Goal: Task Accomplishment & Management: Complete application form

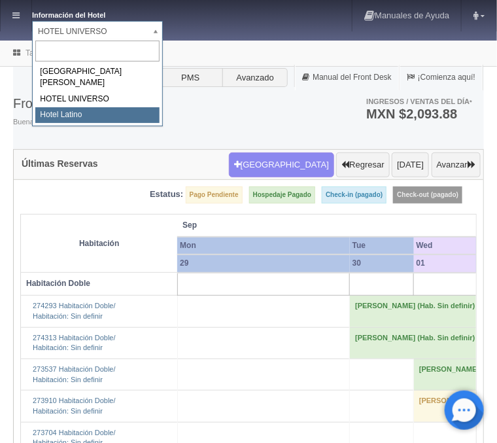
select select "625"
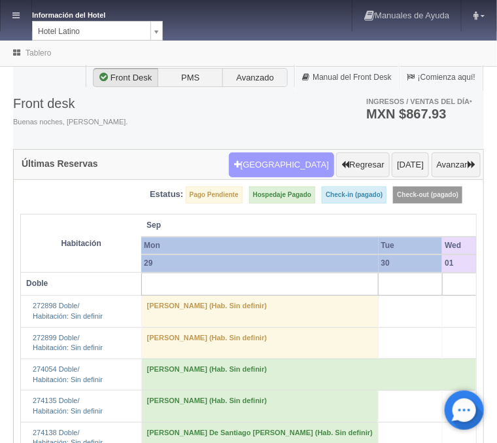
click at [296, 162] on button "[GEOGRAPHIC_DATA]" at bounding box center [281, 164] width 105 height 25
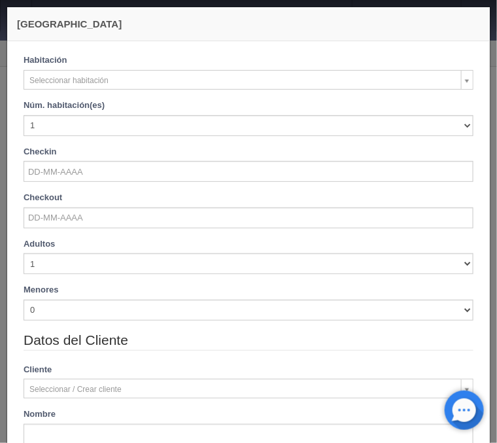
checkbox input "false"
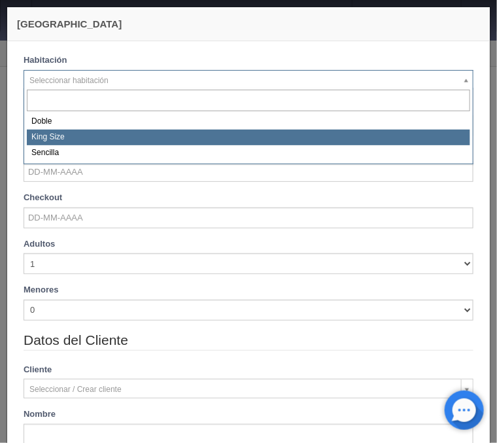
select select "2160"
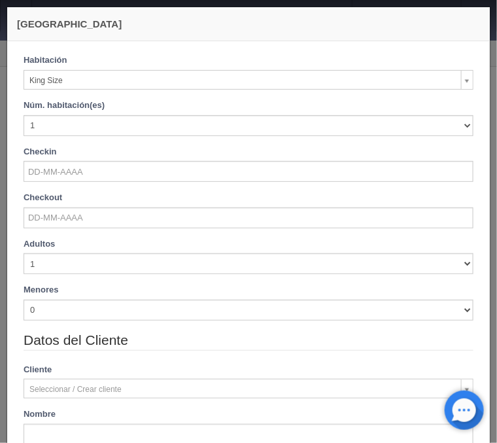
checkbox input "false"
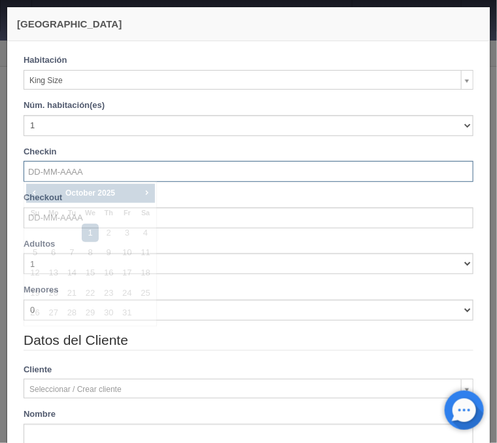
click at [63, 167] on input "text" at bounding box center [249, 171] width 450 height 21
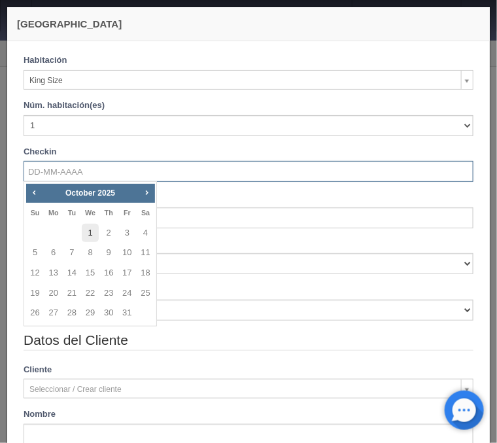
click at [94, 232] on link "1" at bounding box center [90, 233] width 17 height 19
type input "01-10-2025"
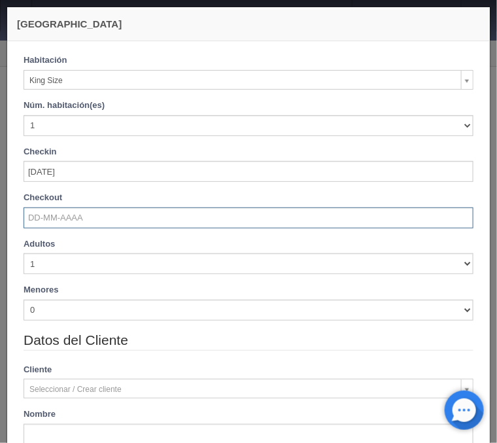
click at [68, 222] on input "text" at bounding box center [249, 217] width 450 height 21
checkbox input "false"
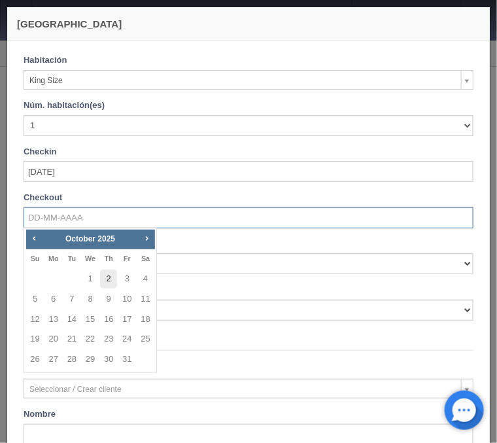
click at [108, 277] on link "2" at bounding box center [108, 278] width 17 height 19
type input "02-10-2025"
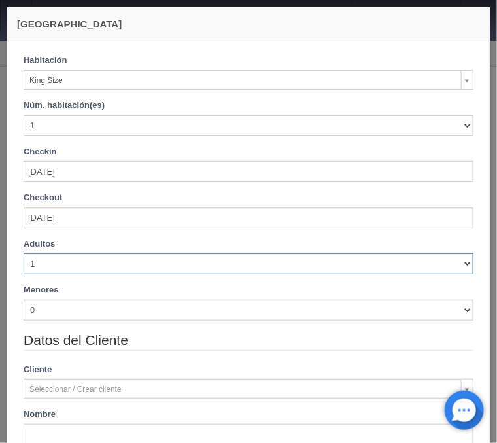
click at [24, 253] on select "1 2 3 4 5 6 7 8 9 10" at bounding box center [249, 263] width 450 height 21
checkbox input "false"
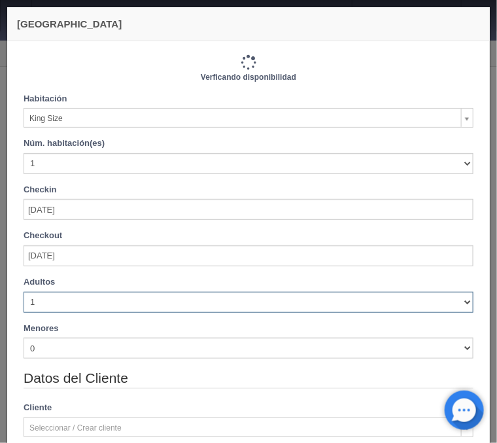
select select "2"
click option "2" at bounding box center [0, 0] width 0 height 0
type input "740.00"
checkbox input "false"
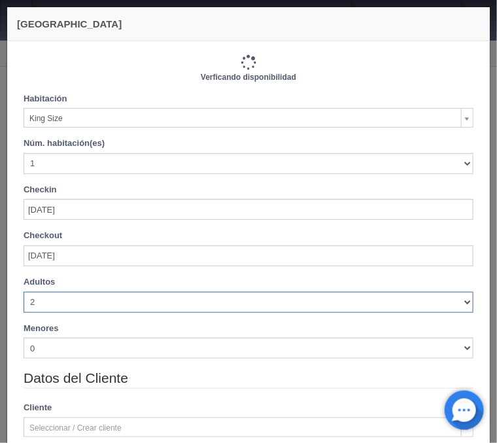
type input "740.00"
checkbox input "false"
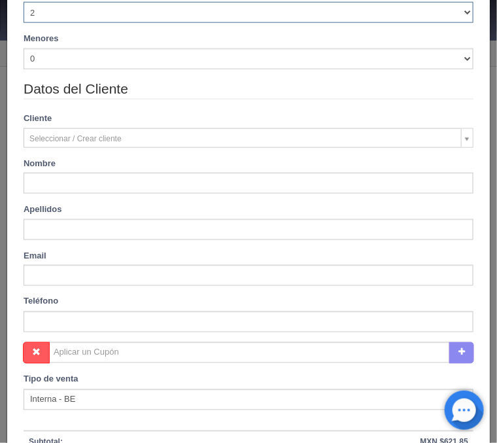
scroll to position [315, 0]
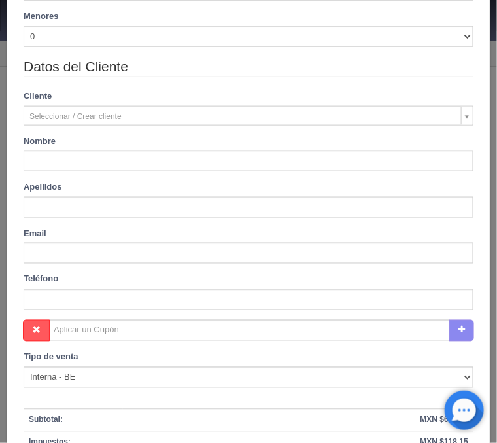
type input "Bibrieshca"
type input "Cortes"
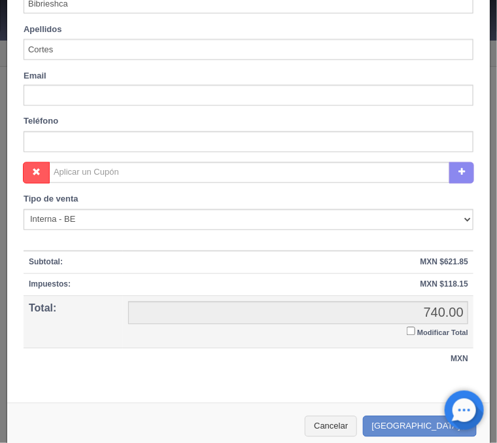
scroll to position [486, 0]
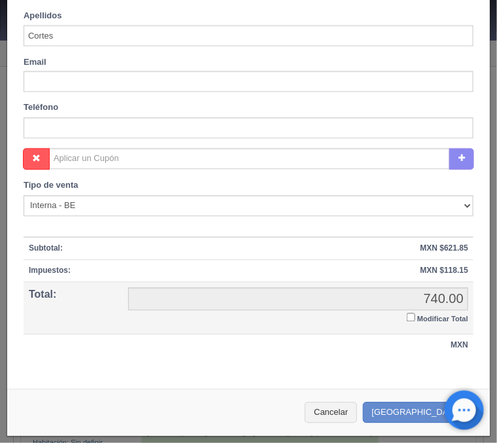
click at [409, 318] on input "Modificar Total" at bounding box center [411, 317] width 9 height 9
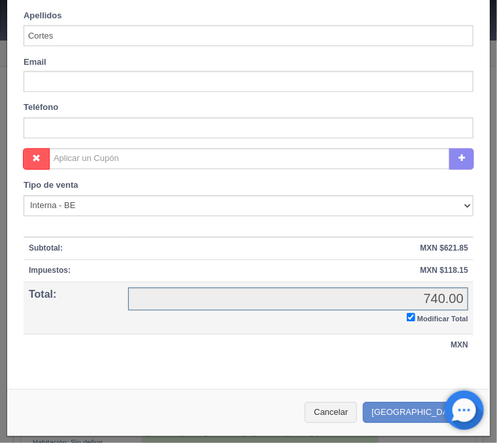
checkbox input "true"
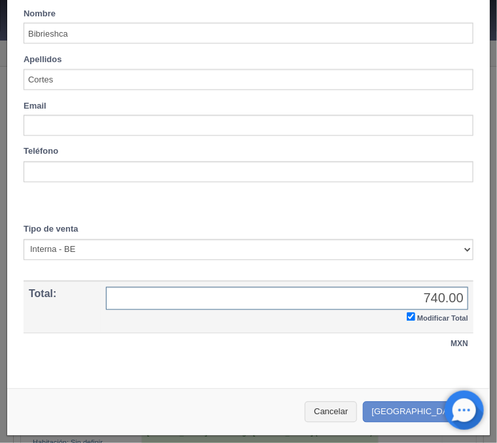
scroll to position [441, 0]
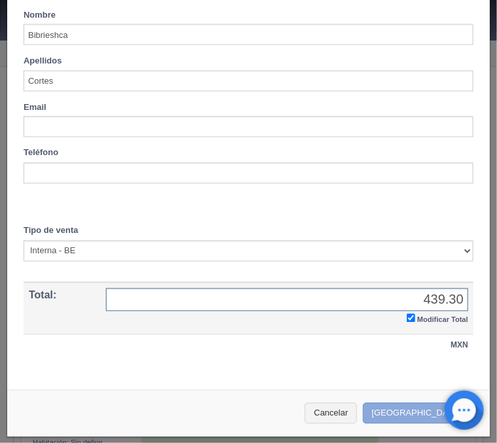
type input "439.30"
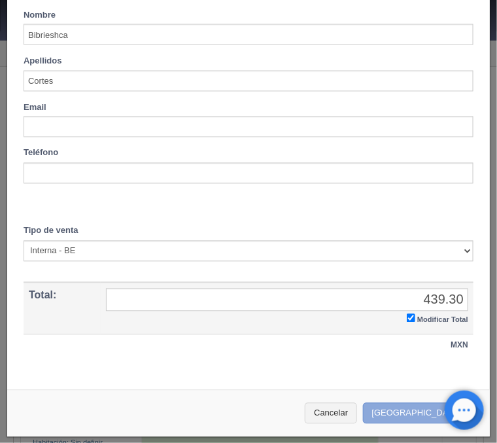
click at [423, 409] on button "Crear Reserva" at bounding box center [420, 414] width 114 height 22
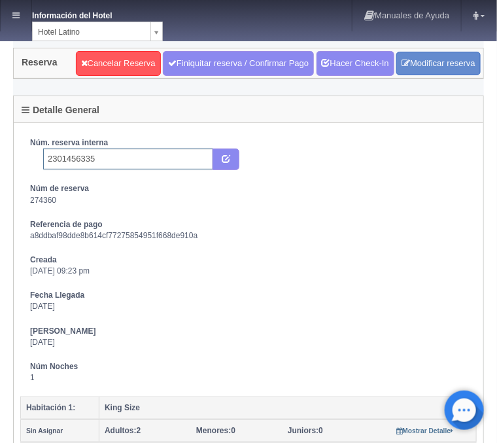
click at [126, 159] on input "2301456335" at bounding box center [128, 158] width 170 height 21
type input "2301456335 Expedia"
click at [233, 160] on button "submit" at bounding box center [226, 159] width 27 height 22
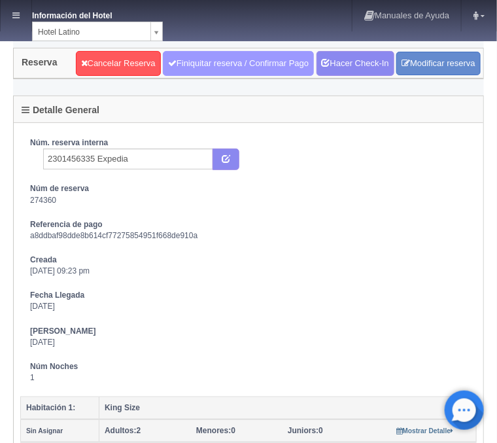
click at [226, 63] on link "Finiquitar reserva / Confirmar Pago" at bounding box center [238, 63] width 151 height 25
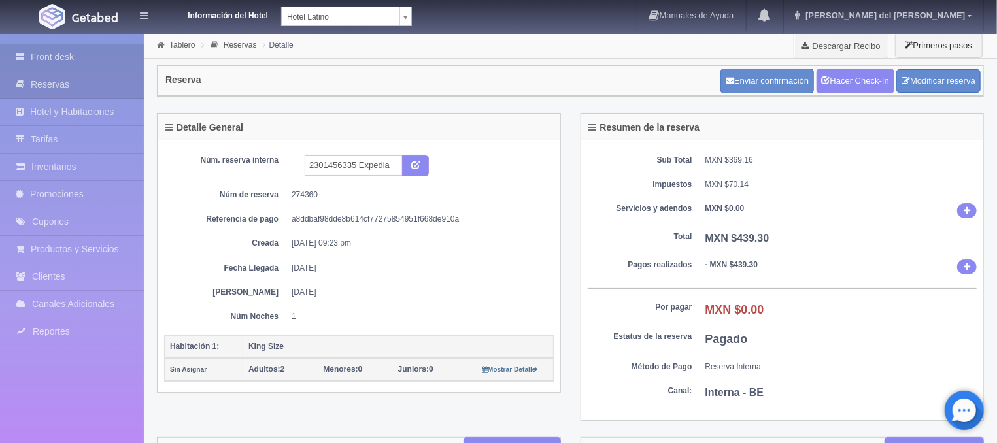
click at [94, 56] on link "Front desk" at bounding box center [72, 57] width 144 height 27
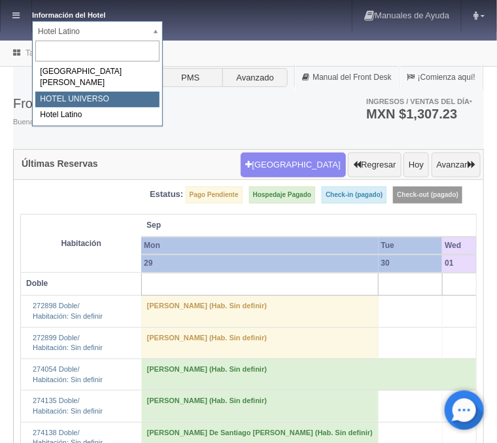
select select "358"
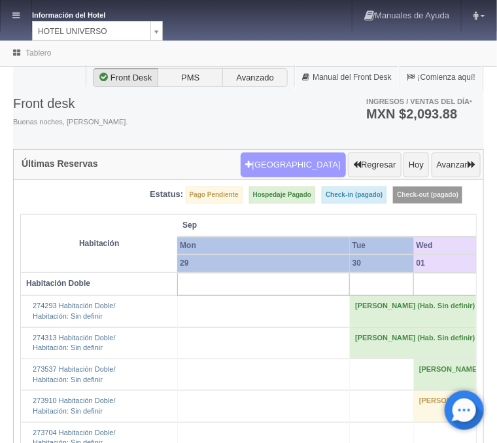
click at [314, 162] on button "Nueva Reserva" at bounding box center [293, 164] width 105 height 25
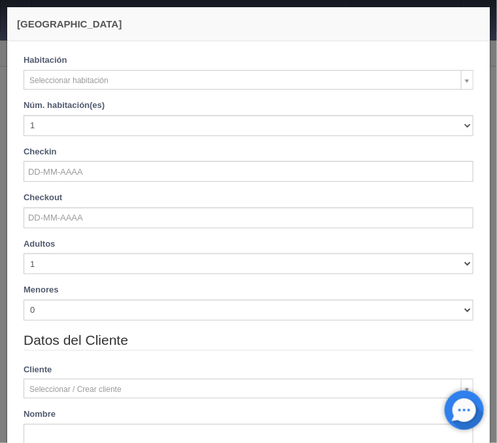
checkbox input "false"
click at [65, 70] on div "Habitación Seleccionar habitación Habitación Doble Habitación King Size Habitac…" at bounding box center [249, 71] width 450 height 35
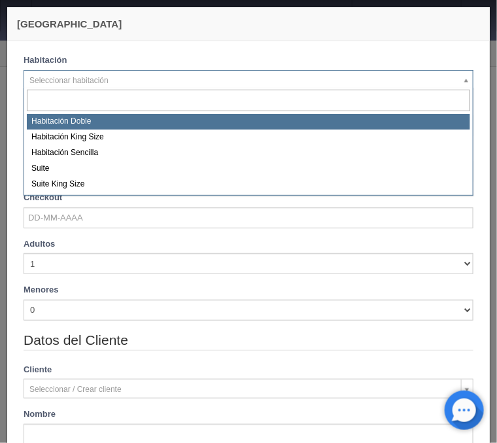
select select "583"
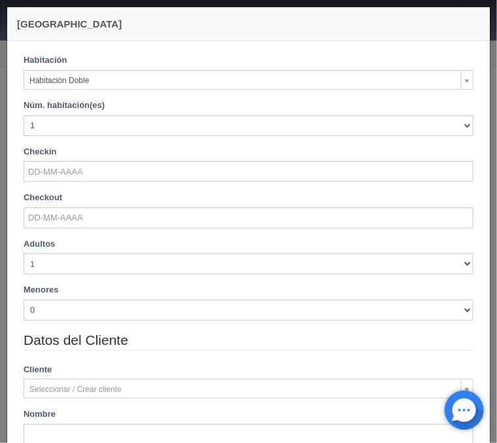
checkbox input "false"
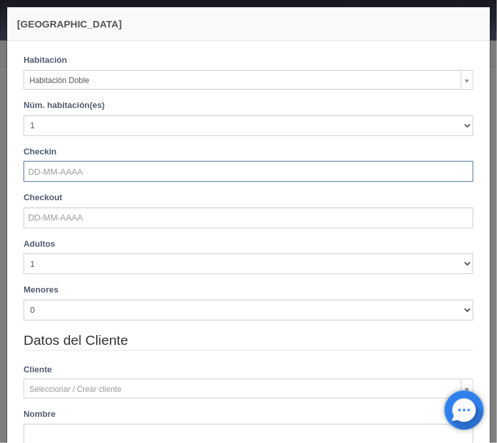
click at [54, 170] on input "text" at bounding box center [249, 171] width 450 height 21
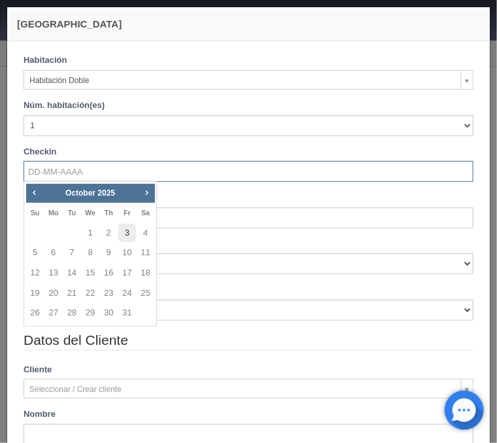
click at [124, 235] on link "3" at bounding box center [126, 233] width 17 height 19
type input "03-10-2025"
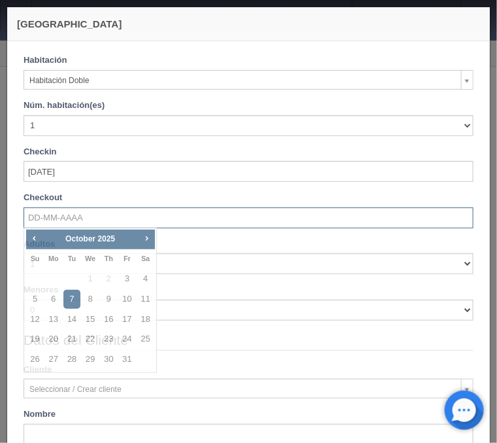
click at [63, 217] on input "text" at bounding box center [249, 217] width 450 height 21
checkbox input "false"
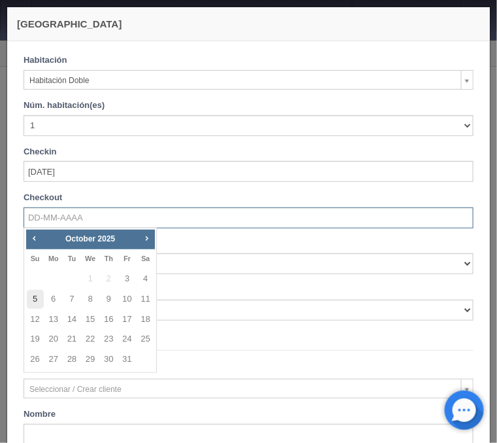
click at [33, 299] on link "5" at bounding box center [35, 299] width 17 height 19
type input "05-10-2025"
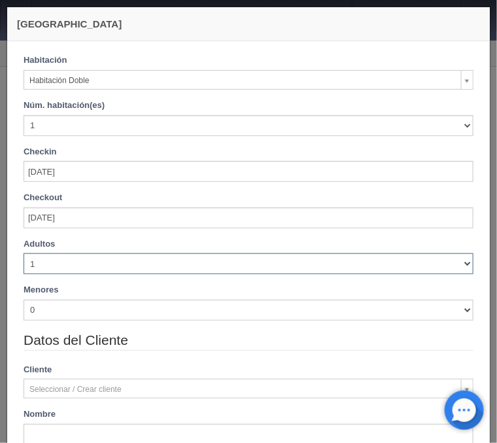
click at [24, 253] on select "1 2 3 4 5 6 7 8 9 10" at bounding box center [249, 263] width 450 height 21
checkbox input "false"
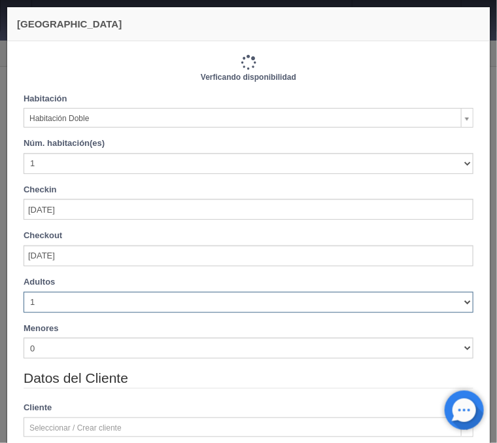
select select "2"
click option "2" at bounding box center [0, 0] width 0 height 0
checkbox input "false"
type input "2060.00"
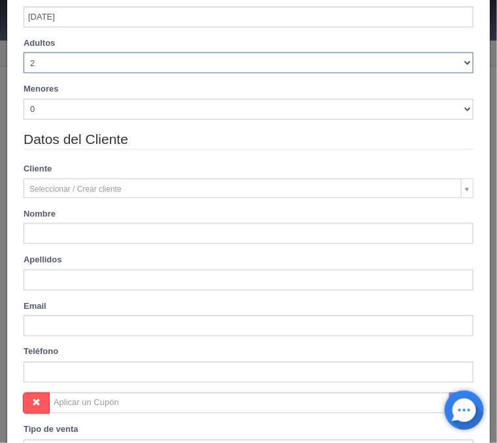
checkbox input "false"
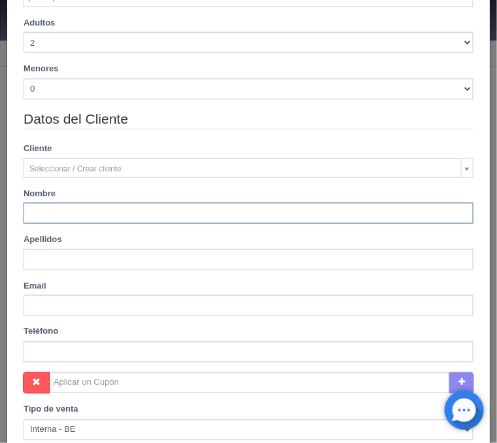
click at [75, 214] on input "text" at bounding box center [249, 213] width 450 height 21
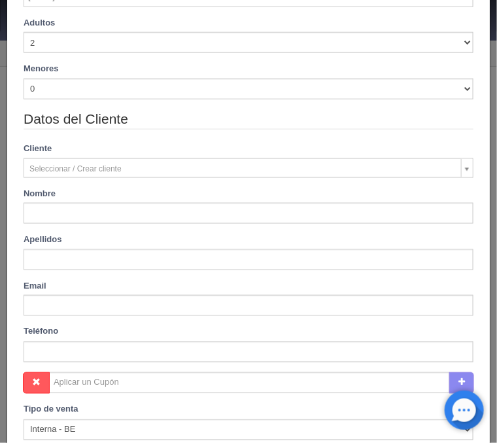
type input "Cristian"
type input "Perez"
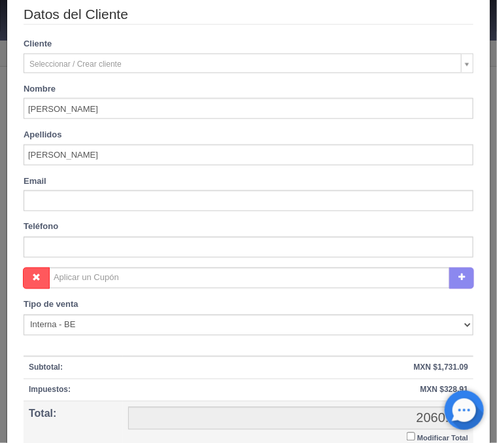
scroll to position [473, 0]
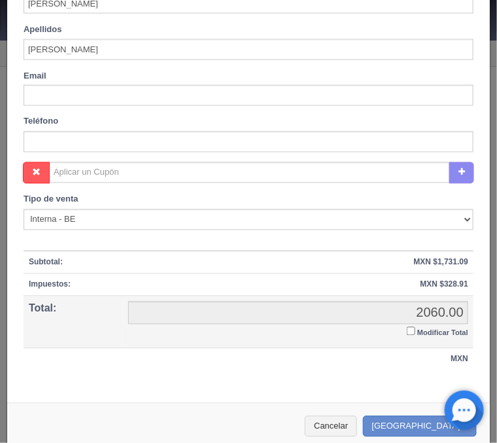
click at [405, 330] on td "2060.00 2060.00 Modificar Total" at bounding box center [298, 322] width 350 height 52
click at [411, 334] on input "Modificar Total" at bounding box center [411, 331] width 9 height 9
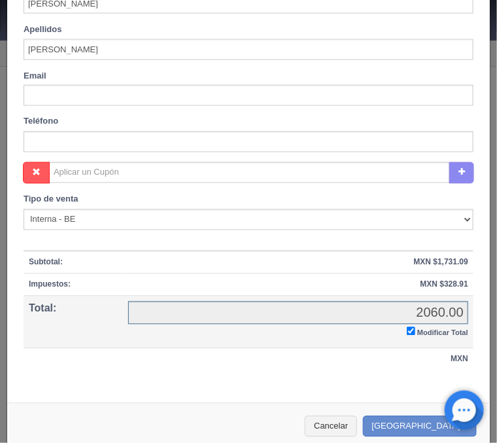
checkbox input "true"
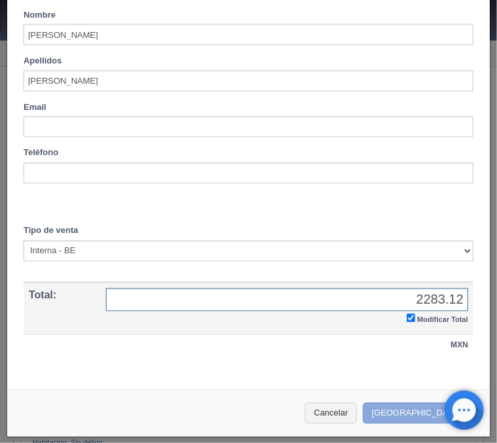
type input "2283.12"
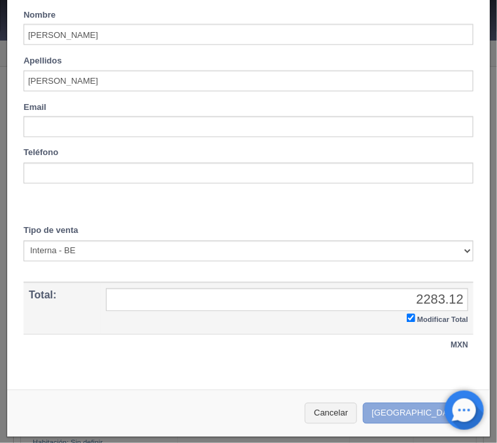
click at [418, 417] on button "Crear Reserva" at bounding box center [420, 414] width 114 height 22
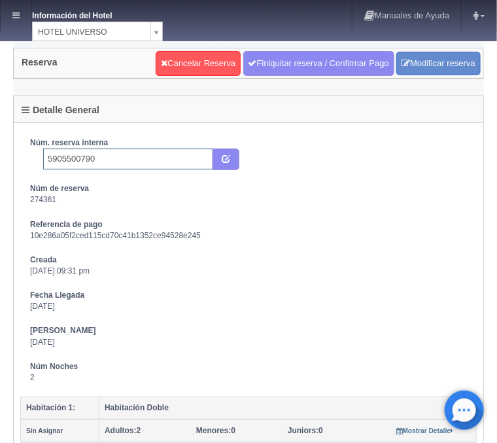
click at [165, 161] on input "5905500790" at bounding box center [128, 158] width 170 height 21
type input "5905500790 Booking"
click at [232, 157] on button "submit" at bounding box center [226, 159] width 27 height 22
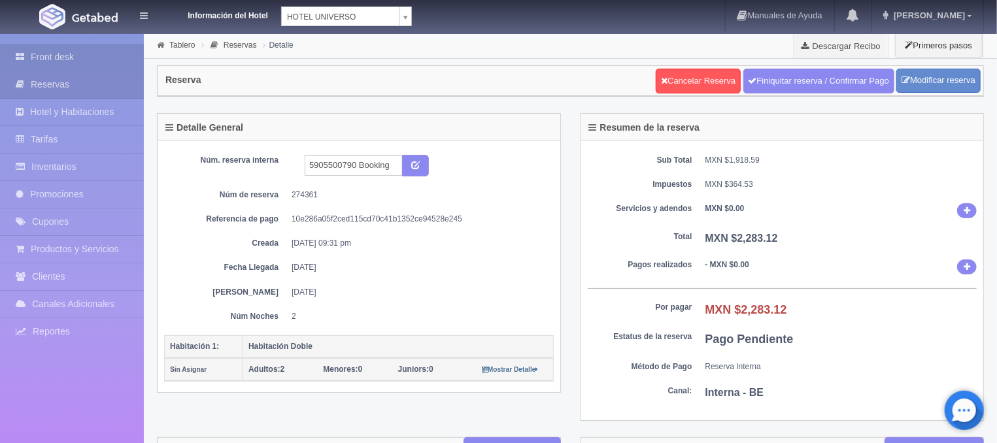
click at [46, 61] on link "Front desk" at bounding box center [72, 57] width 144 height 27
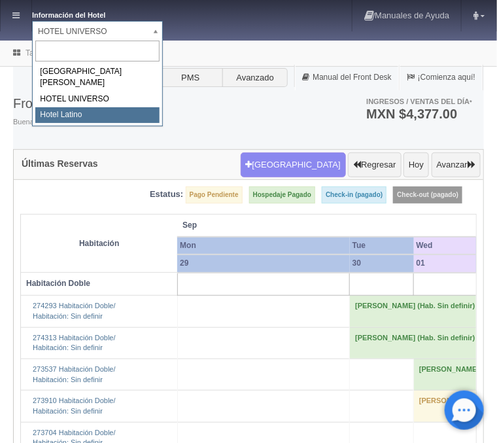
select select "625"
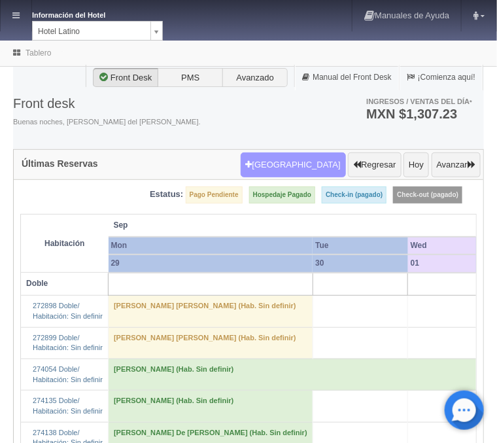
click at [323, 167] on button "[GEOGRAPHIC_DATA]" at bounding box center [293, 164] width 105 height 25
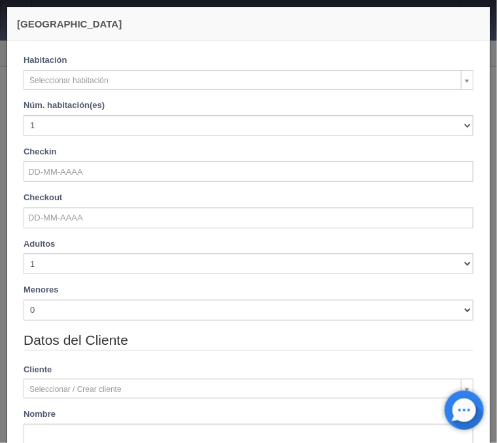
checkbox input "false"
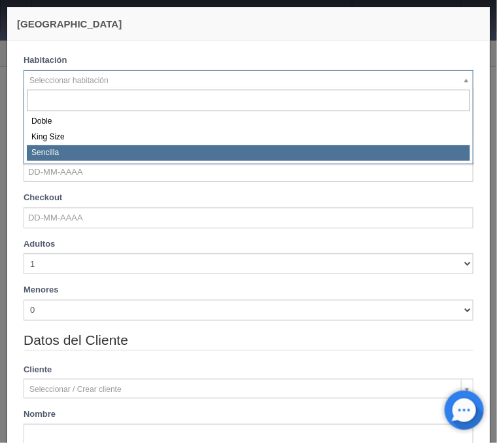
select select "2158"
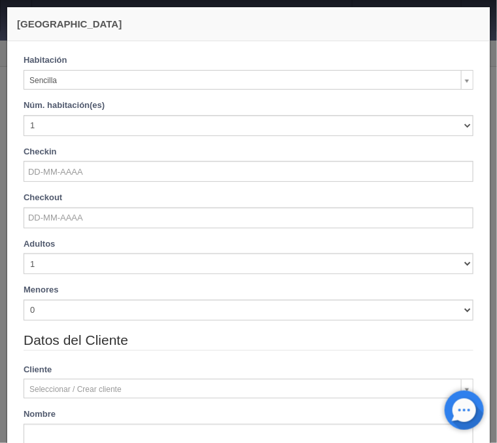
checkbox input "false"
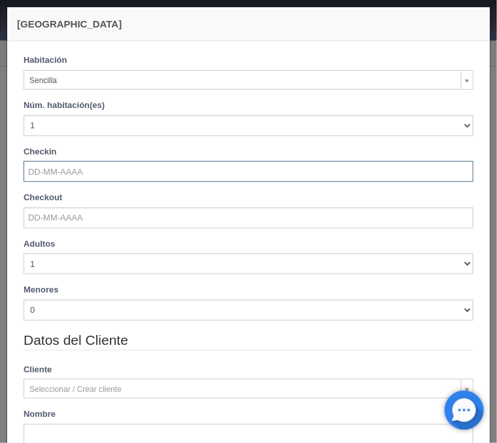
click at [60, 174] on input "text" at bounding box center [249, 171] width 450 height 21
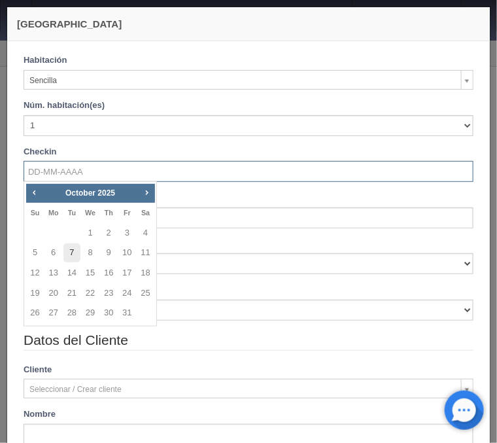
click at [71, 251] on link "7" at bounding box center [71, 252] width 17 height 19
type input "07-10-2025"
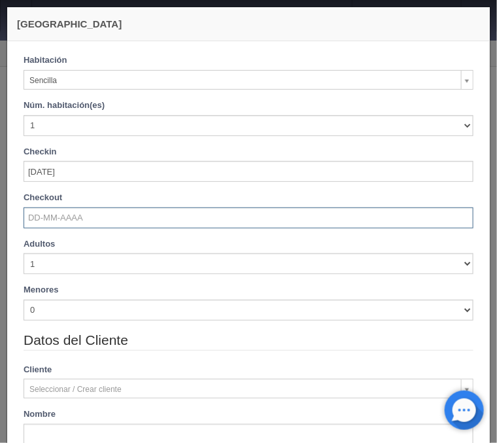
click at [52, 218] on input "text" at bounding box center [249, 217] width 450 height 21
checkbox input "false"
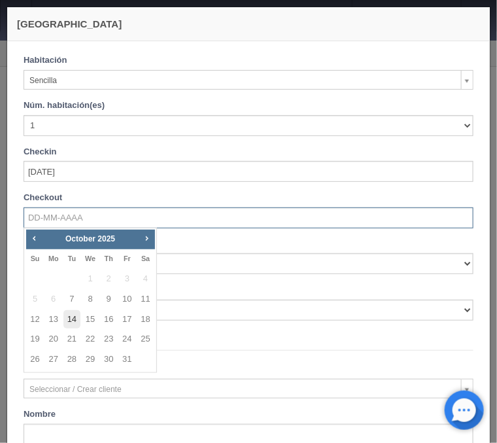
click at [70, 316] on link "14" at bounding box center [71, 319] width 17 height 19
type input "14-10-2025"
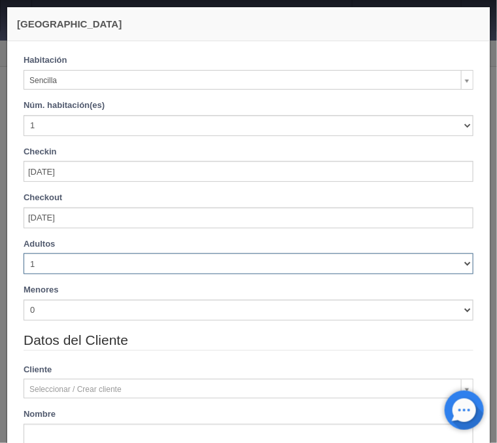
click at [24, 253] on select "1 2 3 4 5 6 7 8 9 10" at bounding box center [249, 263] width 450 height 21
checkbox input "false"
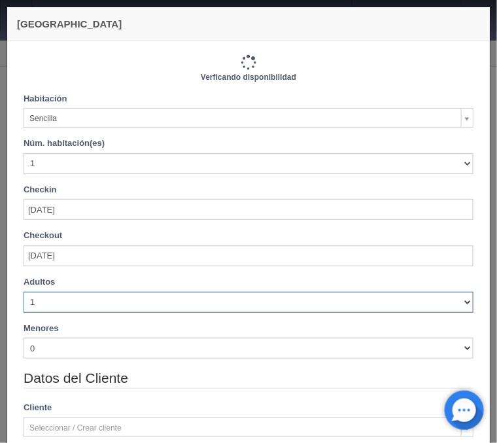
type input "5040.00"
checkbox input "false"
select select "2"
click option "2" at bounding box center [0, 0] width 0 height 0
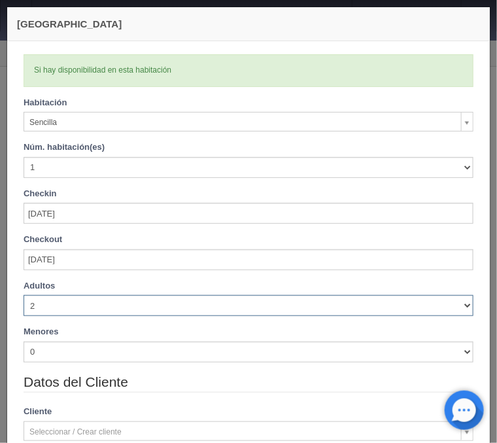
checkbox input "false"
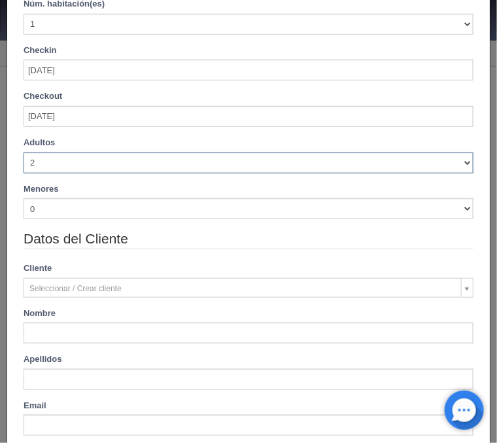
type input "5040.00"
checkbox input "false"
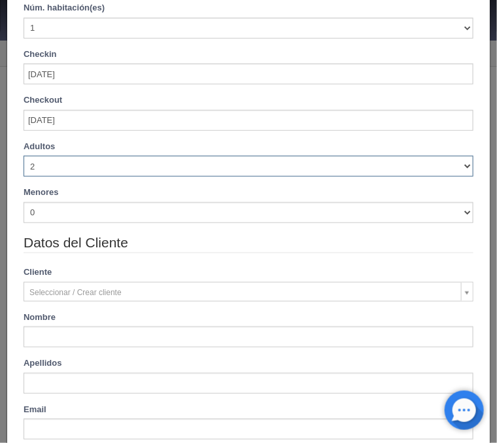
scroll to position [215, 0]
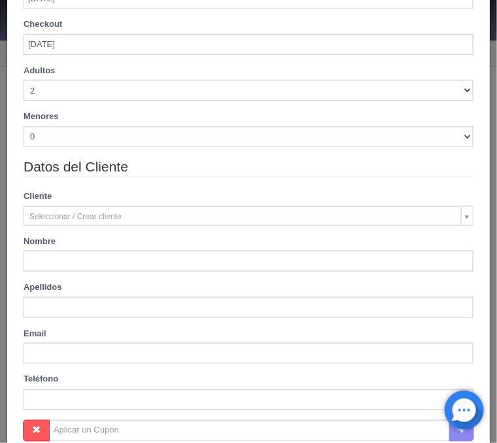
type input "Alfonso"
type input "Miranda"
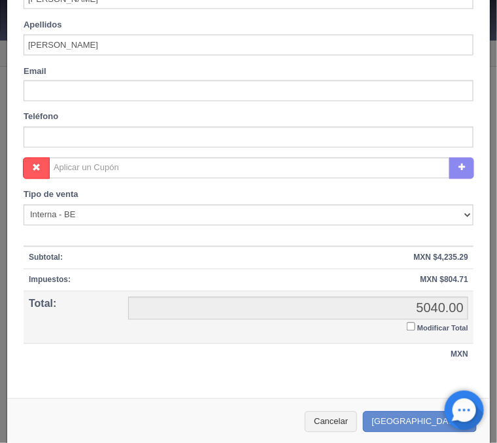
scroll to position [486, 0]
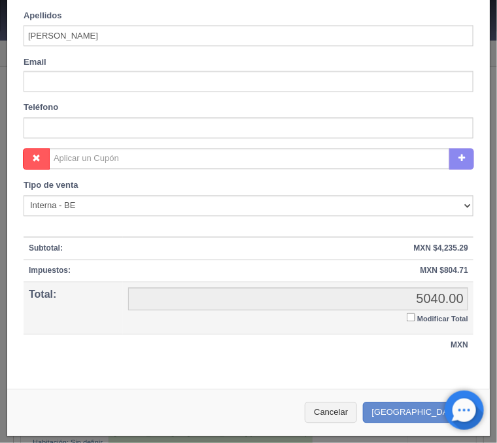
click at [411, 316] on input "Modificar Total" at bounding box center [411, 317] width 9 height 9
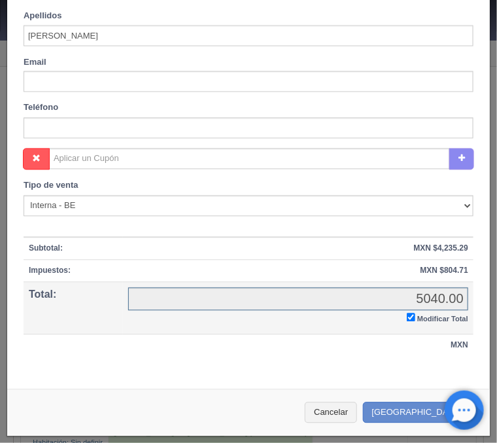
checkbox input "true"
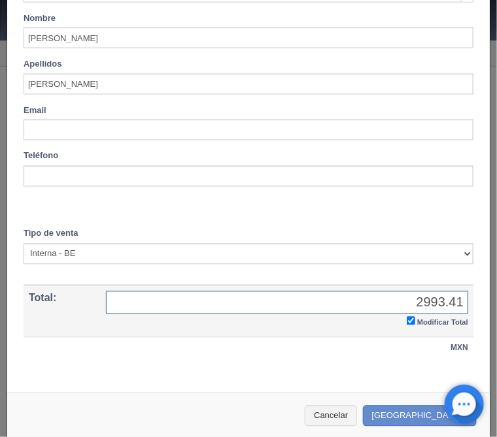
scroll to position [447, 0]
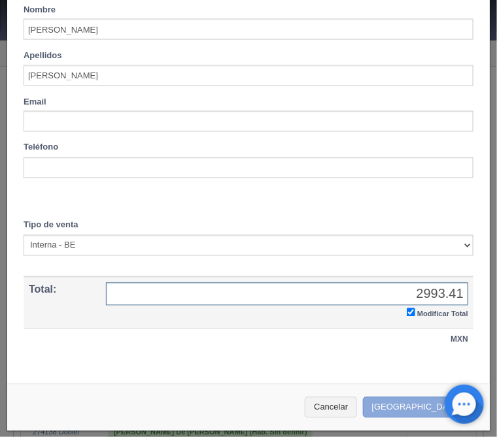
type input "2993.41"
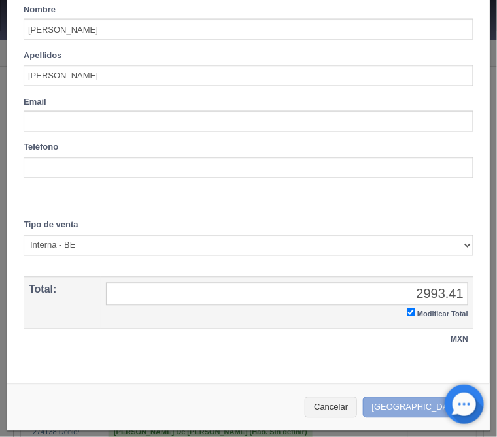
click at [426, 405] on button "[GEOGRAPHIC_DATA]" at bounding box center [420, 409] width 114 height 22
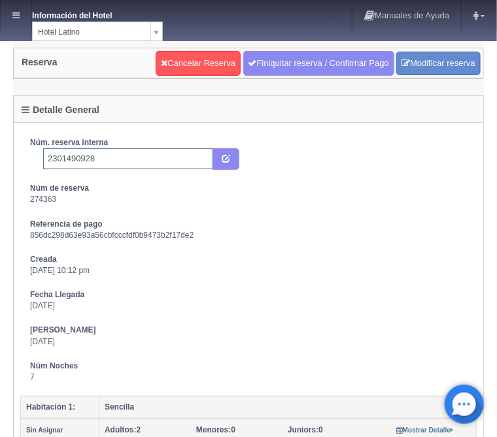
click at [107, 158] on input "2301490928" at bounding box center [128, 158] width 170 height 21
type input "2301490928 Expedia"
click at [231, 156] on button "submit" at bounding box center [226, 159] width 27 height 22
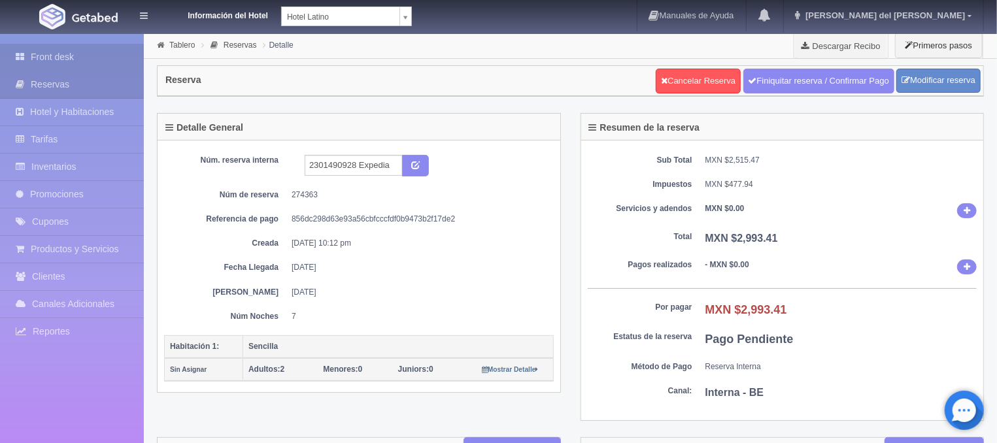
click at [86, 66] on link "Front desk" at bounding box center [72, 57] width 144 height 27
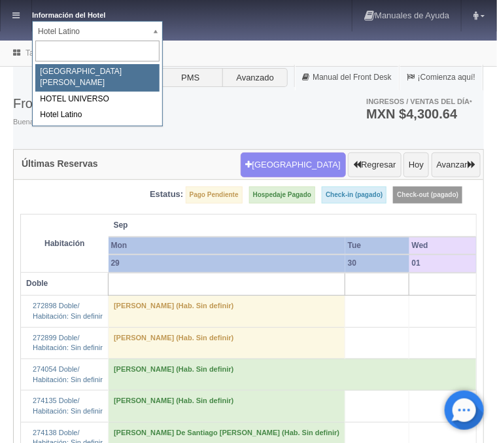
select select "357"
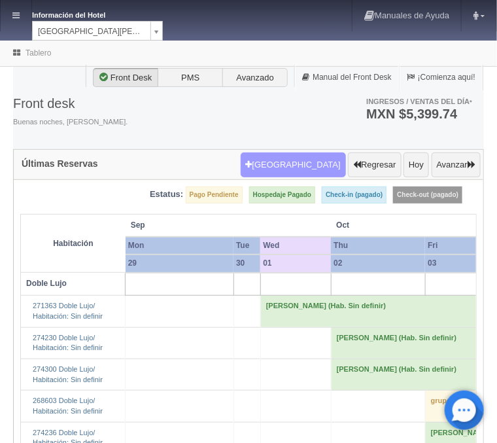
click at [302, 157] on button "[GEOGRAPHIC_DATA]" at bounding box center [293, 164] width 105 height 25
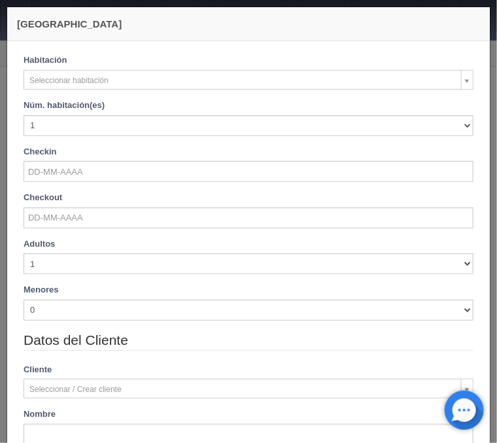
checkbox input "false"
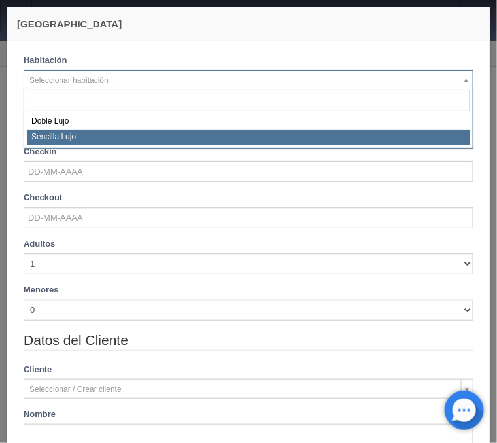
select select "576"
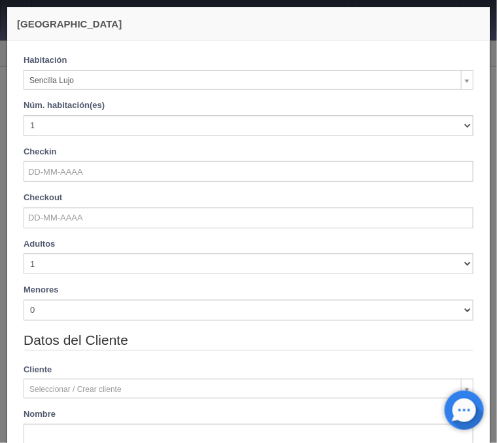
checkbox input "false"
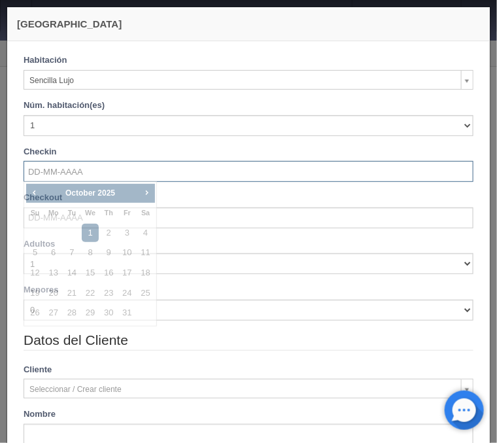
click at [54, 178] on input "text" at bounding box center [249, 171] width 450 height 21
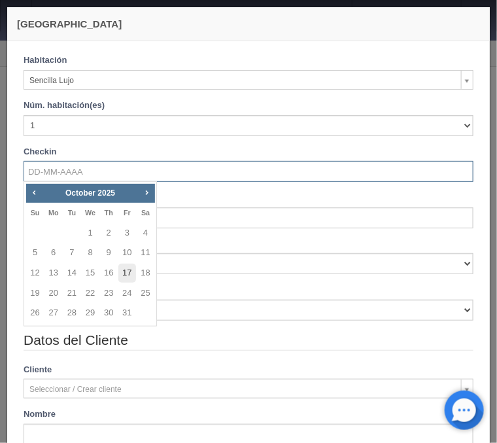
click at [124, 269] on link "17" at bounding box center [126, 273] width 17 height 19
type input "[DATE]"
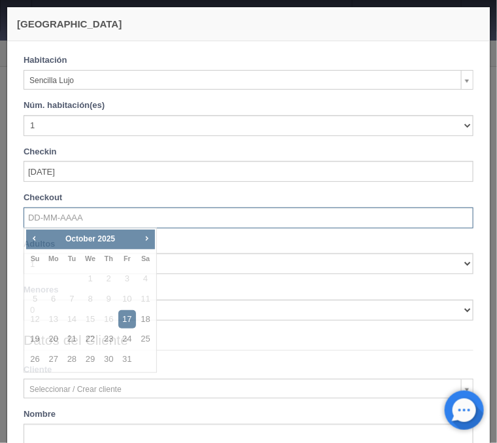
click at [49, 215] on input "text" at bounding box center [249, 217] width 450 height 21
checkbox input "false"
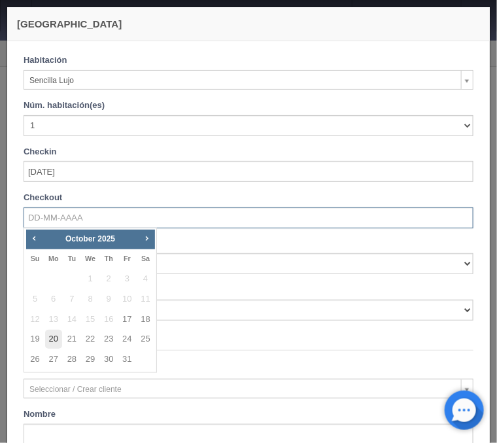
click at [54, 339] on link "20" at bounding box center [53, 339] width 17 height 19
type input "[DATE]"
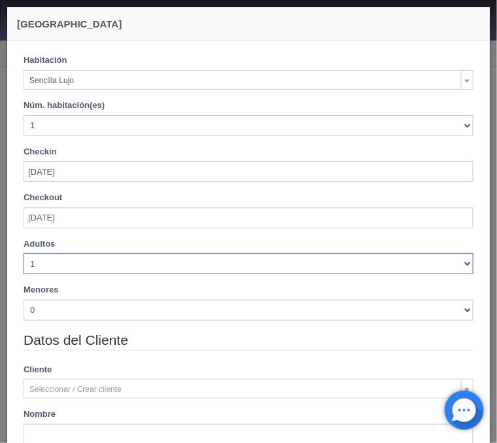
click at [24, 253] on select "1 2 3 4 5 6 7 8 9 10" at bounding box center [249, 263] width 450 height 21
checkbox input "false"
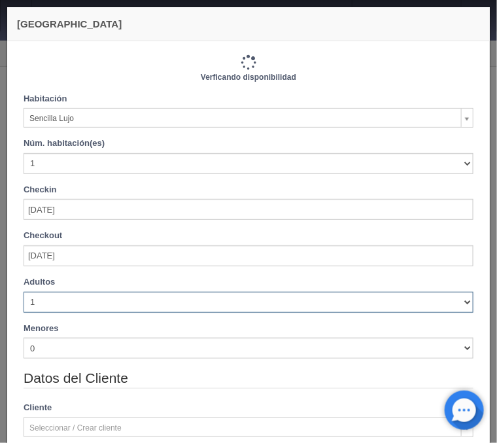
select select "2"
click option "2" at bounding box center [0, 0] width 0 height 0
type input "3450.00"
checkbox input "false"
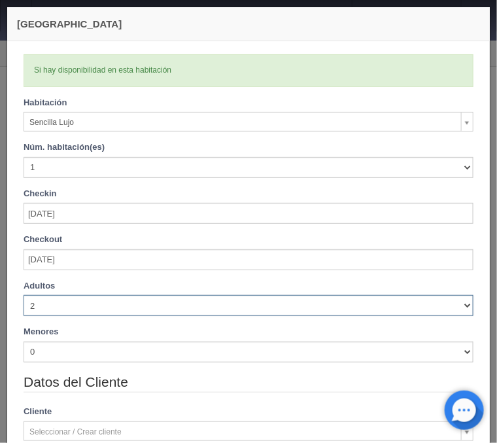
checkbox input "false"
type input "3450.00"
checkbox input "false"
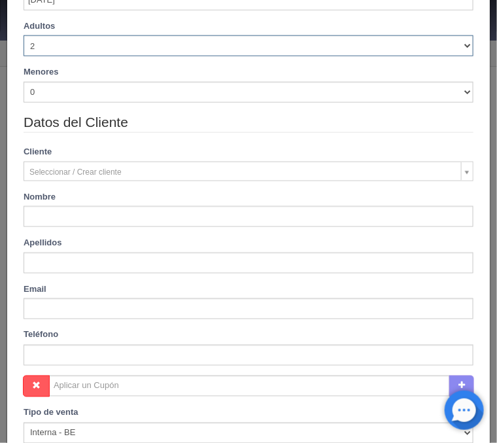
scroll to position [263, 0]
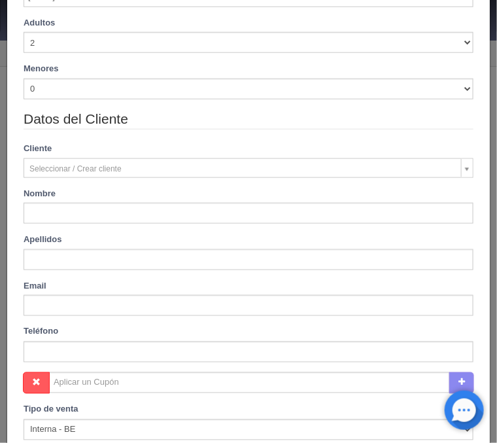
type input "[PERSON_NAME]"
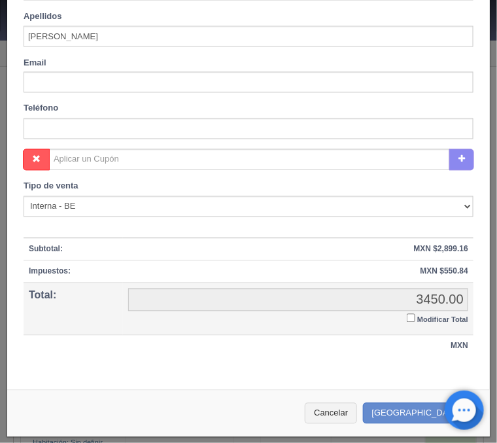
scroll to position [486, 0]
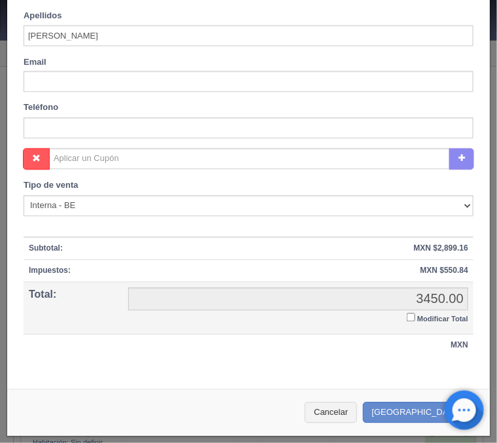
click at [408, 318] on input "Modificar Total" at bounding box center [411, 317] width 9 height 9
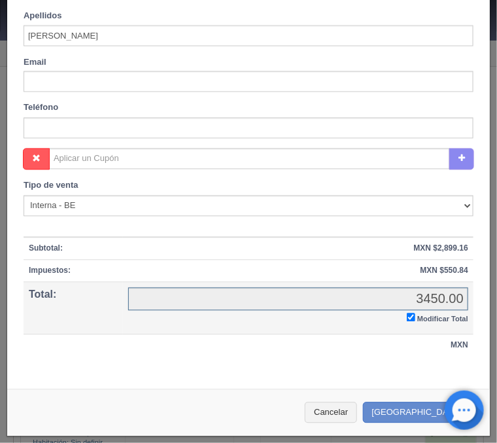
checkbox input "true"
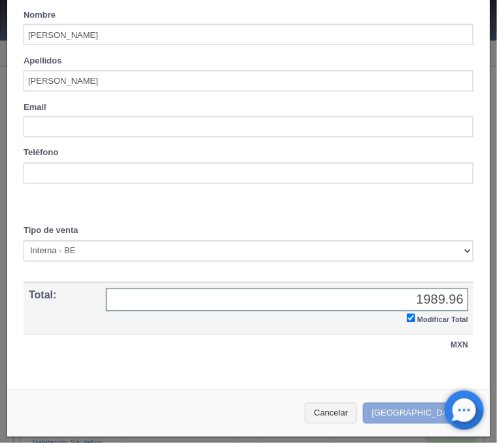
type input "1989.96"
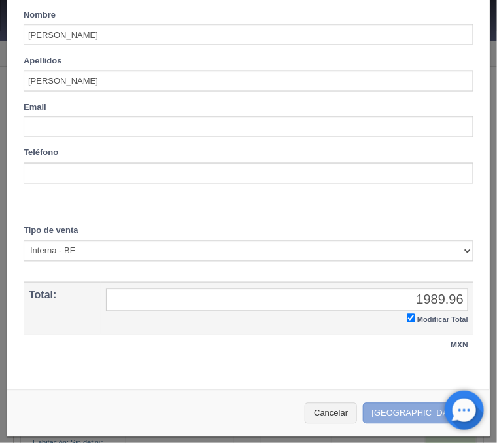
click at [420, 417] on button "Crear Reserva" at bounding box center [420, 414] width 114 height 22
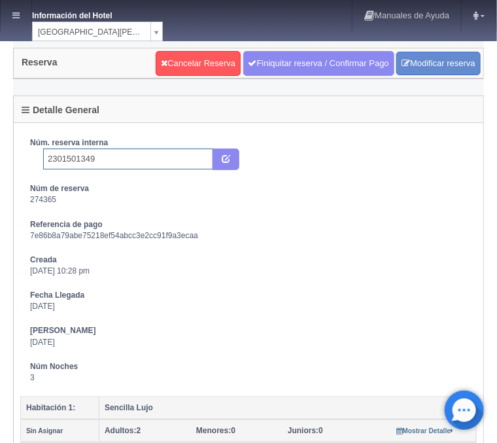
click at [135, 157] on input "2301501349" at bounding box center [128, 158] width 170 height 21
type input "2301501349 Expedia"
click at [221, 162] on button "submit" at bounding box center [226, 159] width 27 height 22
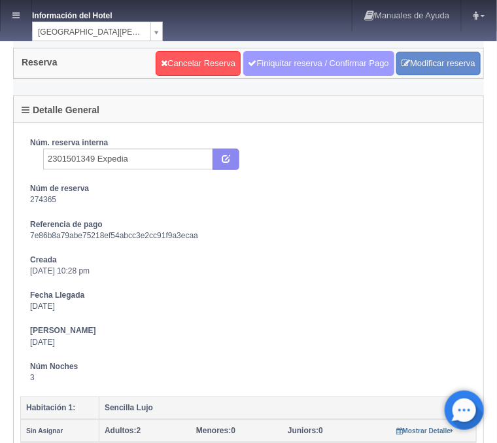
click at [318, 57] on link "Finiquitar reserva / Confirmar Pago" at bounding box center [318, 63] width 151 height 25
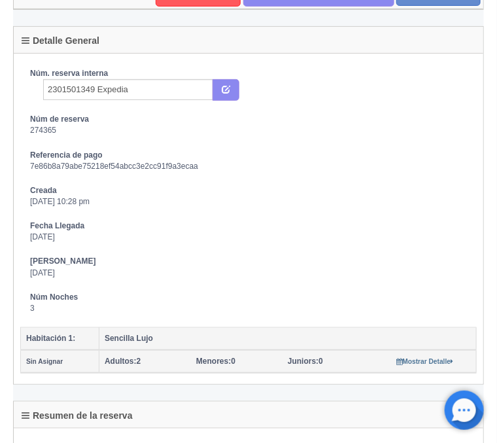
scroll to position [70, 0]
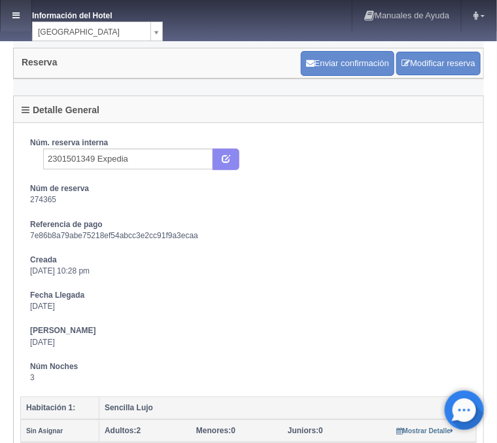
click at [26, 18] on link at bounding box center [16, 15] width 31 height 31
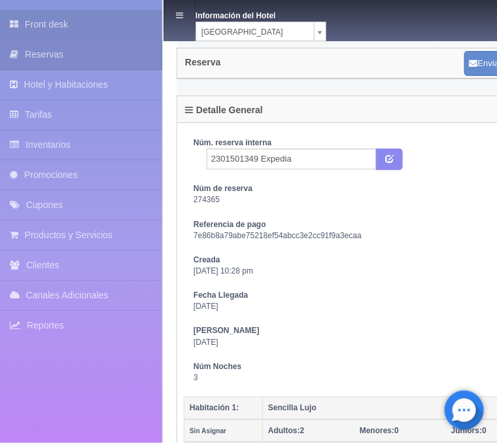
click at [55, 24] on link "Front desk" at bounding box center [81, 24] width 162 height 29
